Goal: Contribute content: Contribute content

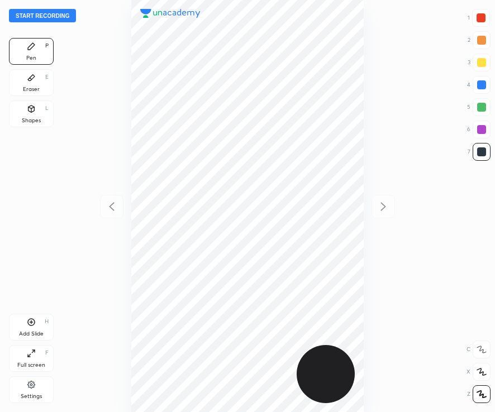
scroll to position [412, 315]
click at [487, 21] on div at bounding box center [481, 18] width 18 height 18
click at [50, 15] on button "Start recording" at bounding box center [42, 15] width 67 height 13
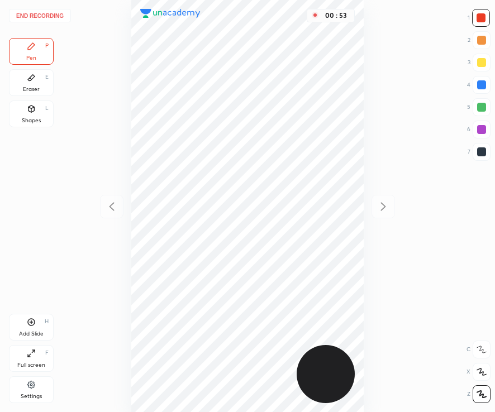
click at [482, 154] on div at bounding box center [481, 151] width 9 height 9
click at [484, 20] on div at bounding box center [480, 17] width 9 height 9
click at [36, 118] on div "Shapes" at bounding box center [31, 121] width 19 height 6
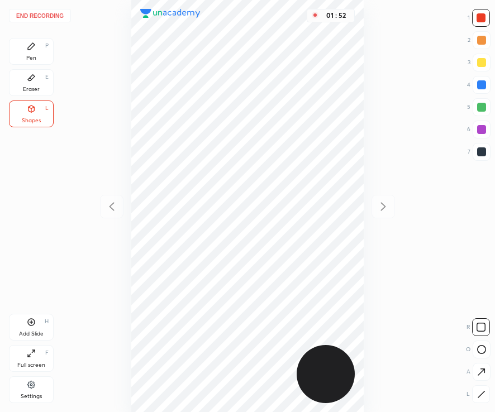
click at [37, 326] on div "Add Slide H" at bounding box center [31, 327] width 45 height 27
click at [40, 50] on div "Pen P" at bounding box center [31, 51] width 45 height 27
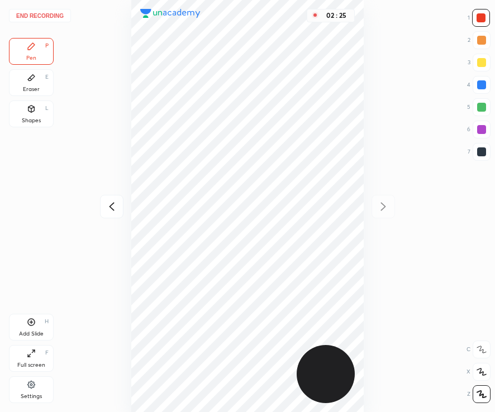
click at [480, 159] on div at bounding box center [481, 152] width 18 height 18
click at [43, 329] on div "Add Slide H" at bounding box center [31, 327] width 45 height 27
click at [481, 84] on div at bounding box center [481, 84] width 9 height 9
click at [34, 117] on div "Shapes L" at bounding box center [31, 114] width 45 height 27
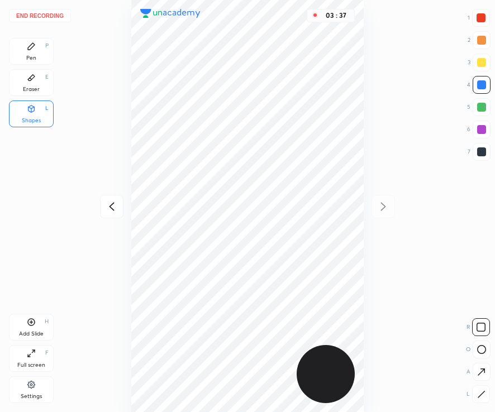
click at [42, 47] on div "Pen P" at bounding box center [31, 51] width 45 height 27
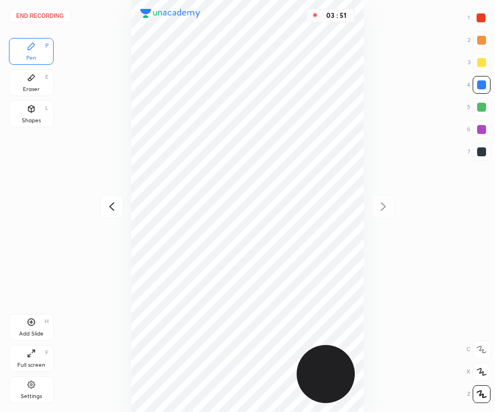
click at [31, 327] on div "Add Slide H" at bounding box center [31, 327] width 45 height 27
click at [480, 18] on div at bounding box center [480, 17] width 9 height 9
click at [37, 15] on button "End recording" at bounding box center [40, 15] width 62 height 13
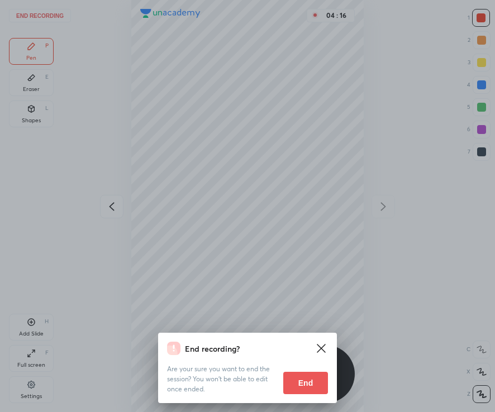
click at [309, 383] on button "End" at bounding box center [305, 383] width 45 height 22
